Goal: Navigation & Orientation: Find specific page/section

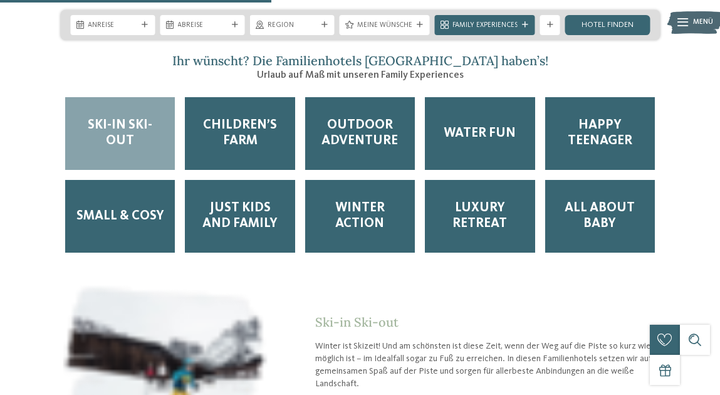
scroll to position [1628, 0]
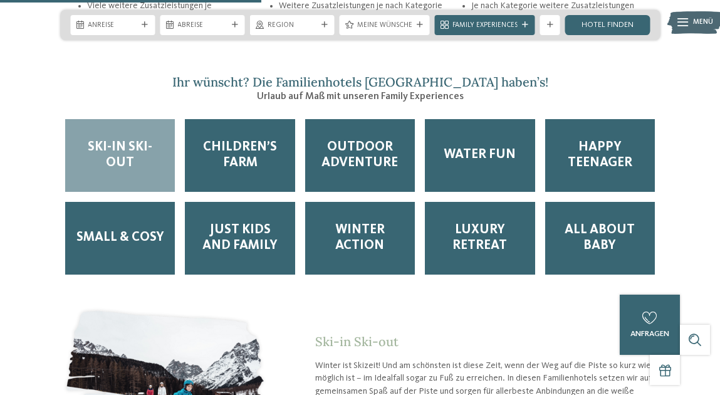
click at [227, 222] on span "Just Kids and Family" at bounding box center [240, 237] width 90 height 31
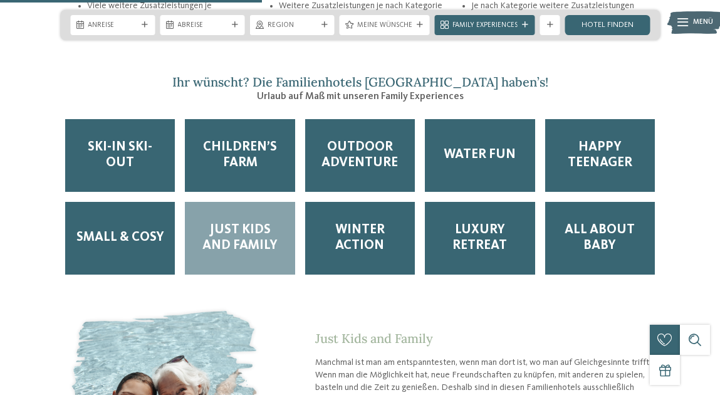
click at [134, 230] on span "Small & Cosy" at bounding box center [120, 238] width 88 height 16
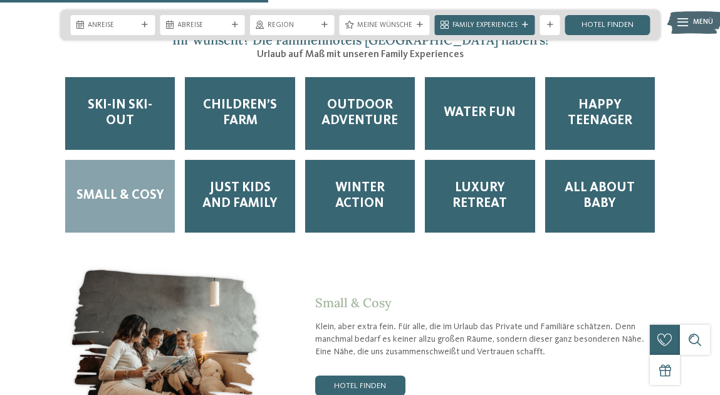
scroll to position [1691, 0]
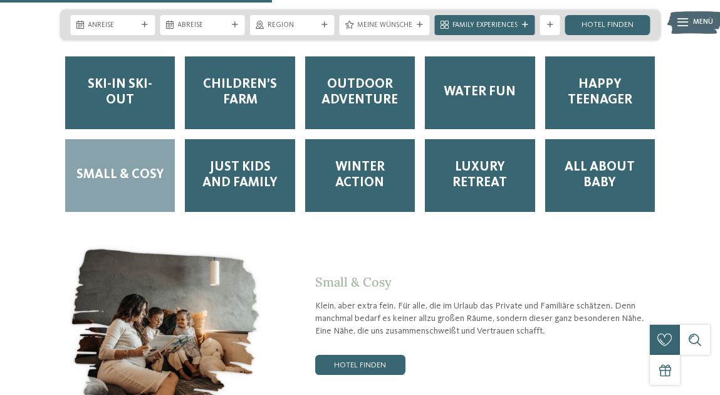
click at [346, 355] on link "Hotel finden" at bounding box center [360, 365] width 90 height 20
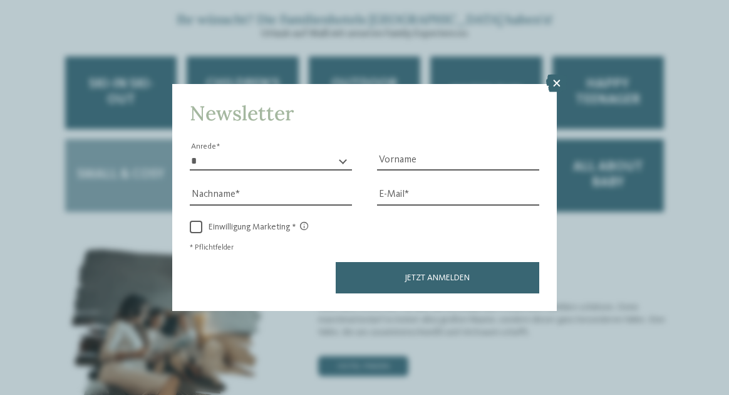
click at [556, 86] on icon at bounding box center [556, 84] width 21 height 18
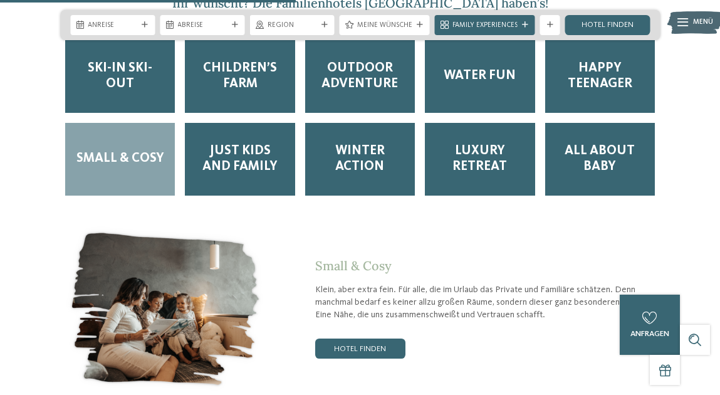
scroll to position [1628, 0]
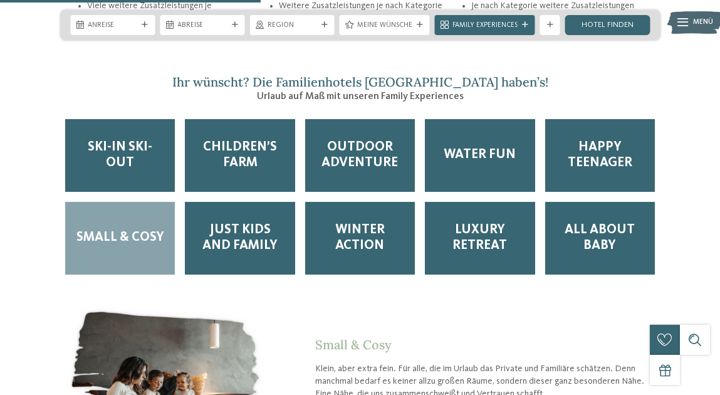
click at [249, 140] on span "Children’s Farm" at bounding box center [240, 155] width 90 height 31
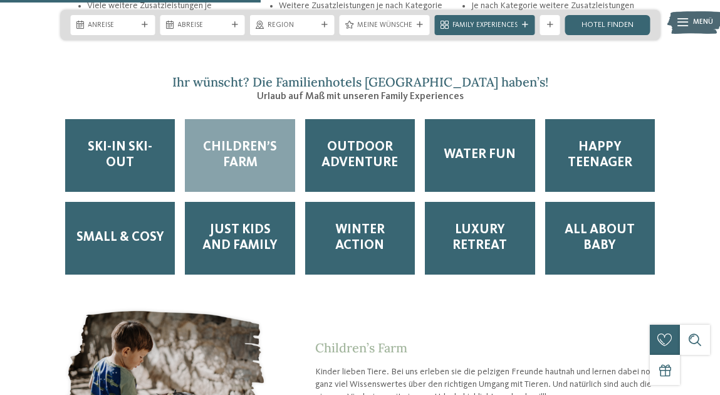
click at [371, 140] on span "Outdoor Adventure" at bounding box center [360, 155] width 90 height 31
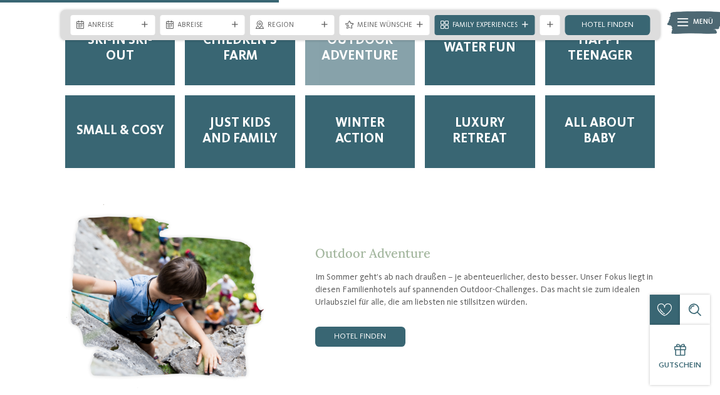
scroll to position [1754, 0]
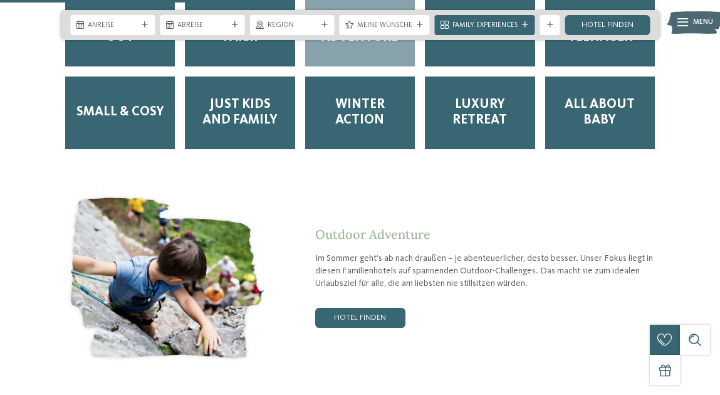
click at [403, 308] on link "Hotel finden" at bounding box center [360, 318] width 90 height 20
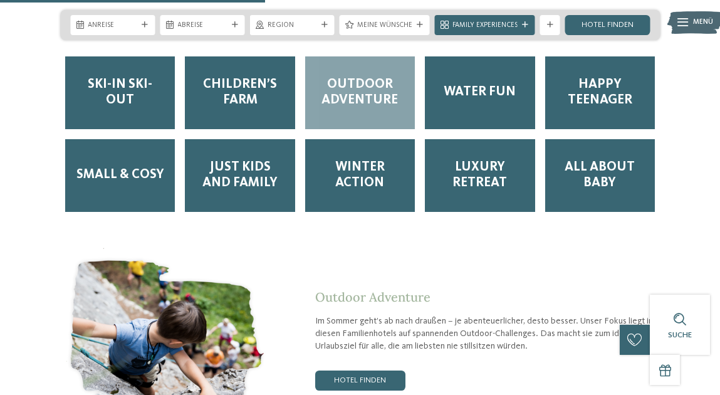
scroll to position [1628, 0]
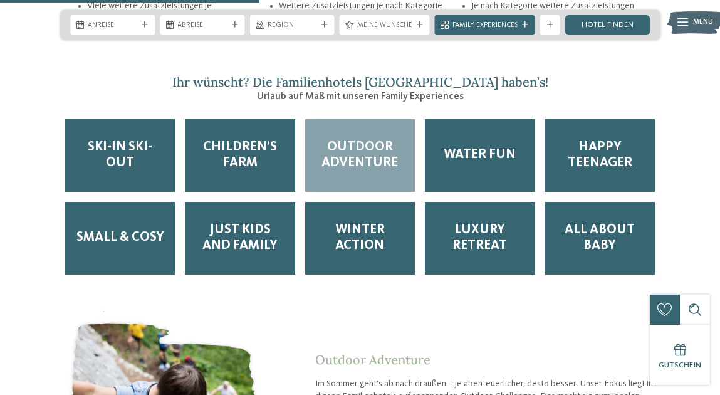
click at [478, 147] on span "Water Fun" at bounding box center [479, 155] width 72 height 16
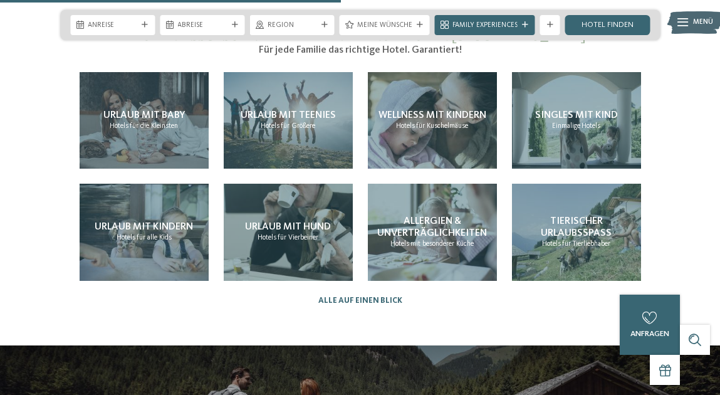
scroll to position [2130, 0]
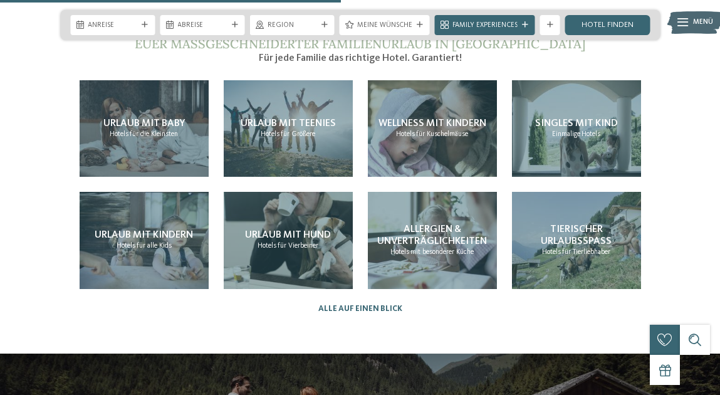
click at [438, 118] on span "Wellness mit Kindern" at bounding box center [432, 123] width 108 height 10
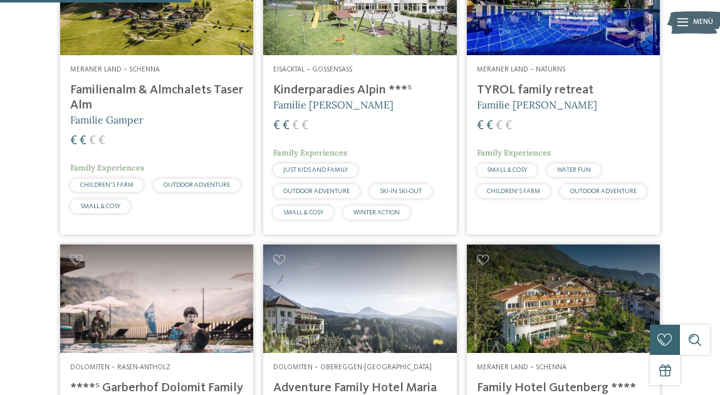
scroll to position [491, 0]
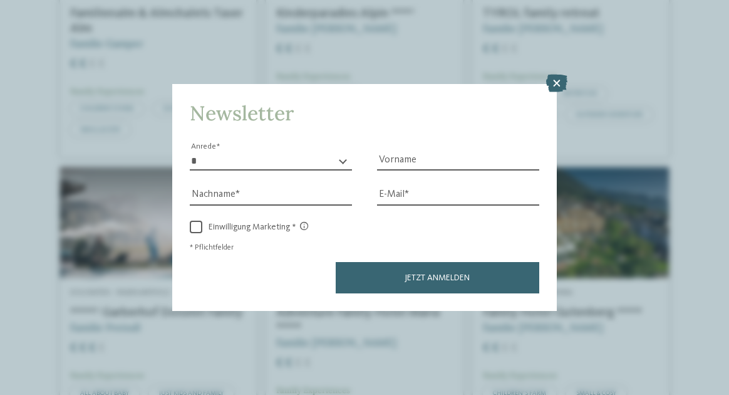
click at [561, 81] on icon at bounding box center [556, 84] width 21 height 18
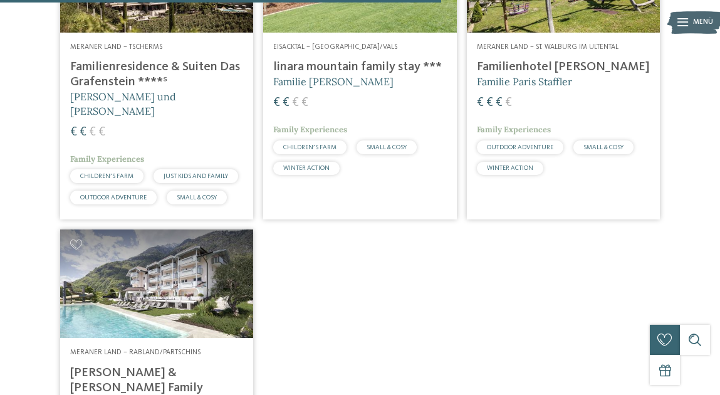
scroll to position [1117, 0]
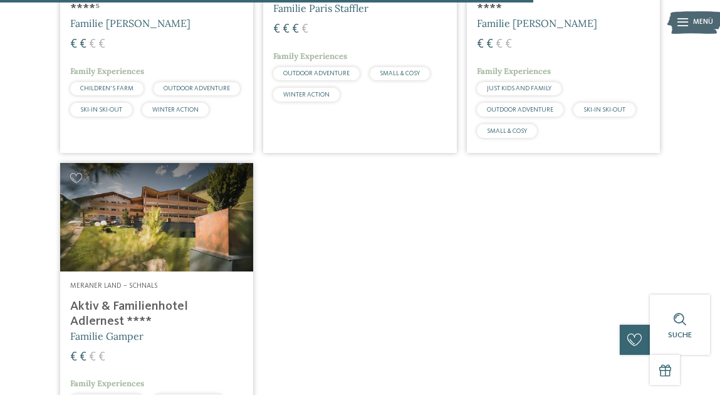
scroll to position [2063, 0]
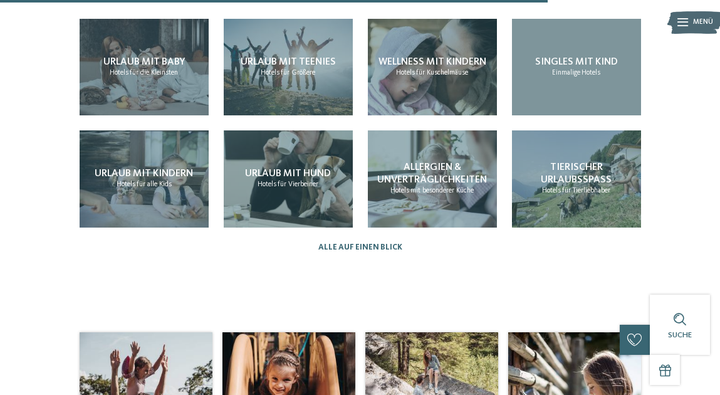
scroll to position [1190, 0]
